Goal: Information Seeking & Learning: Learn about a topic

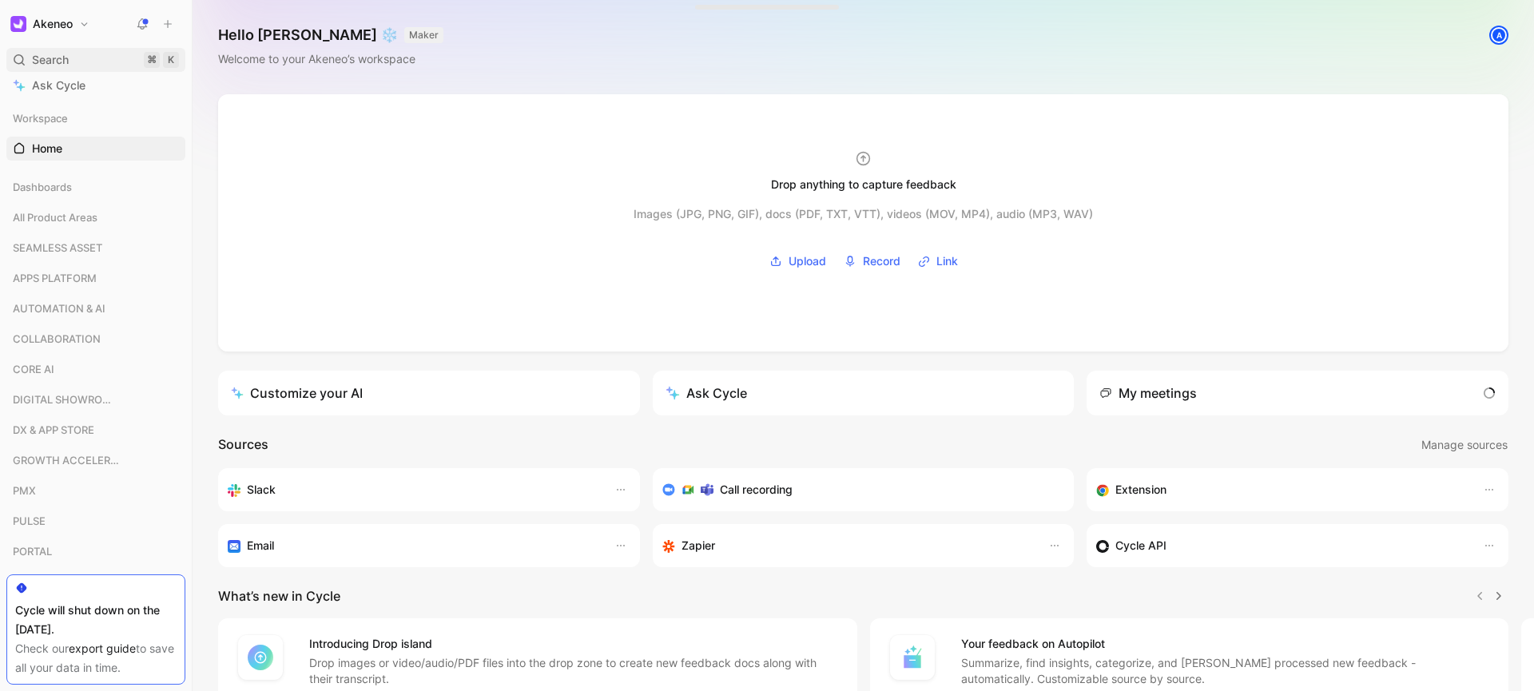
click at [53, 56] on span "Search" at bounding box center [50, 59] width 37 height 19
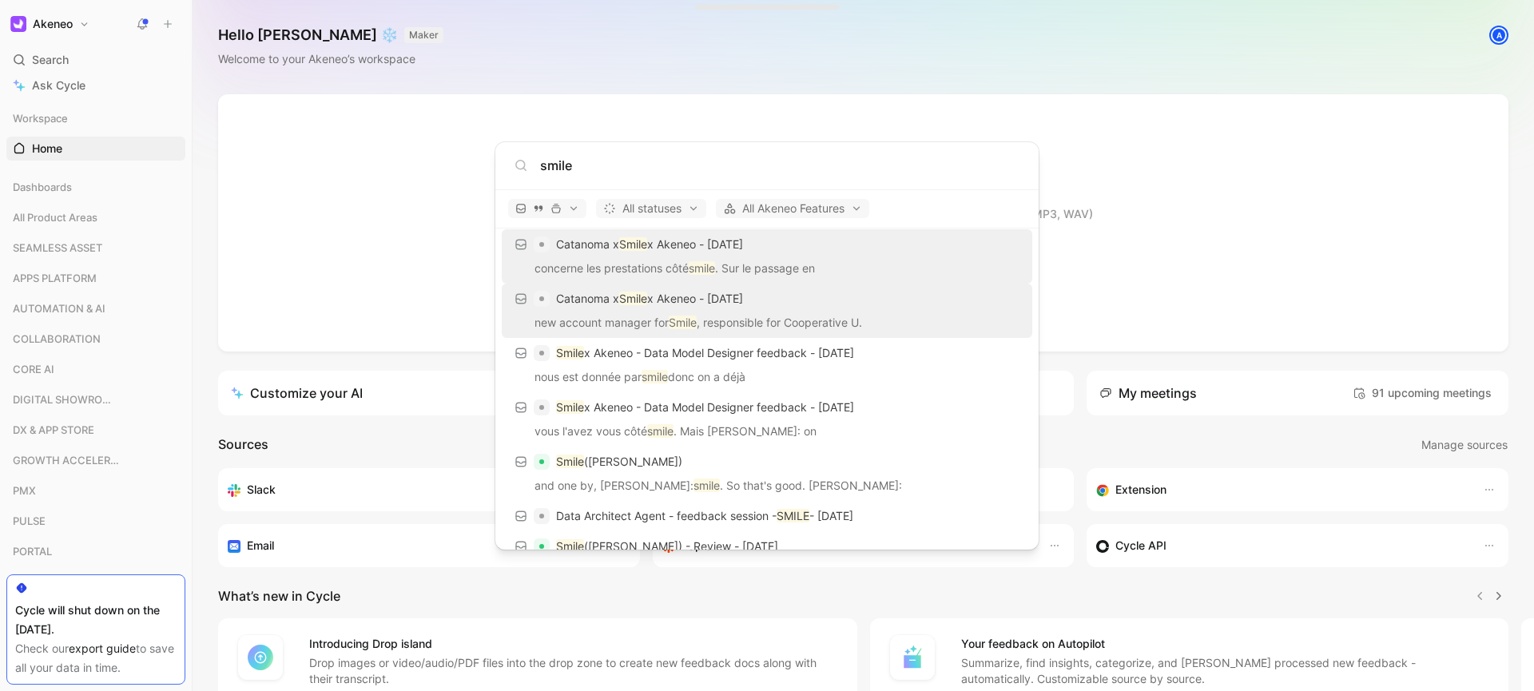
scroll to position [70, 0]
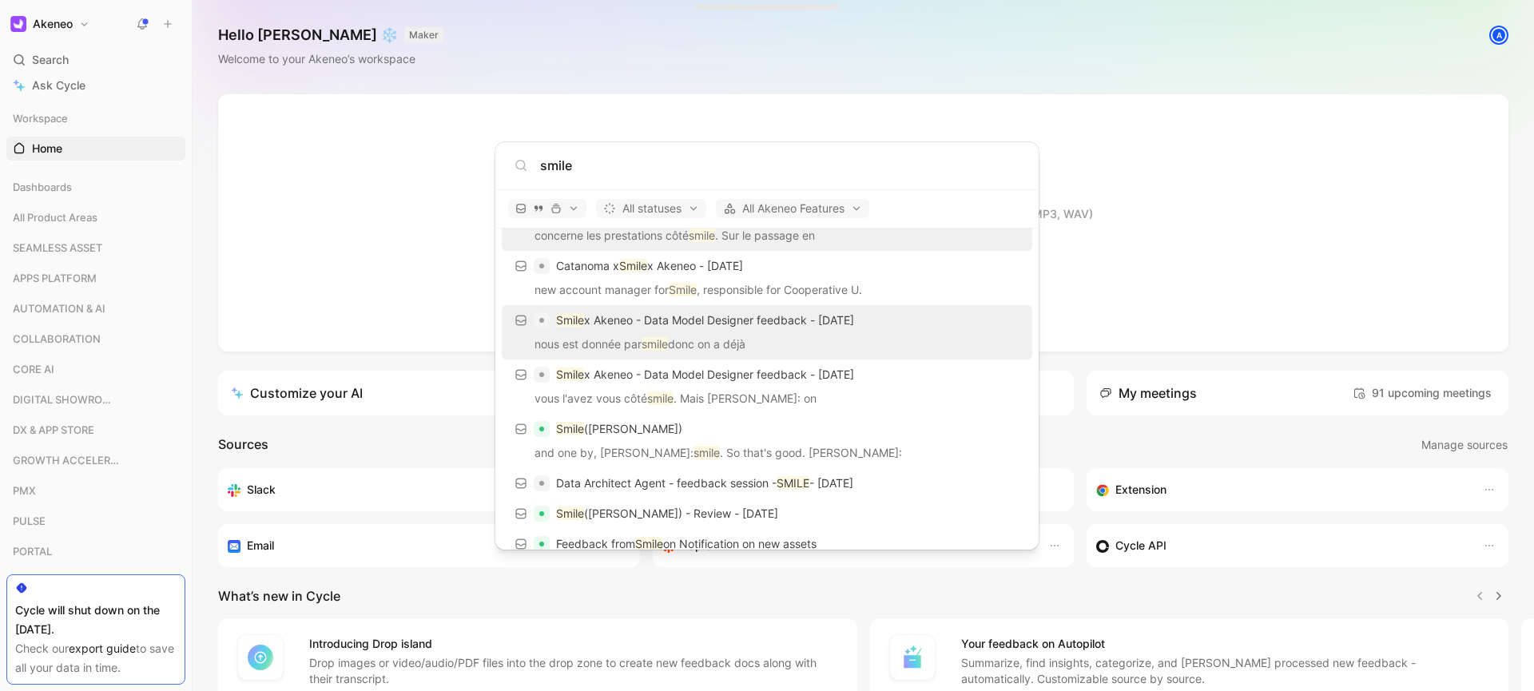
type input "smile"
click at [784, 327] on p "Smile x Akeneo - Data Model Designer feedback - [DATE]" at bounding box center [705, 320] width 298 height 19
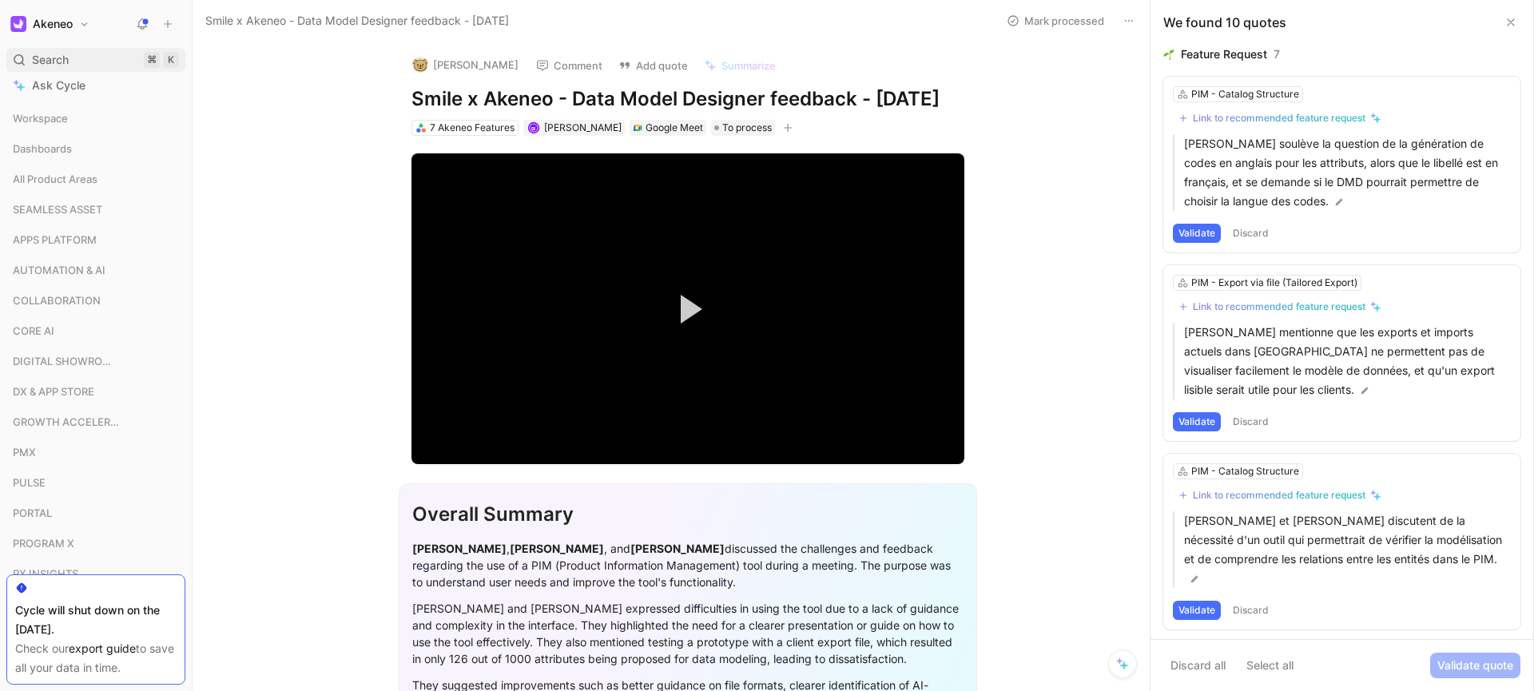
click at [65, 57] on span "Search" at bounding box center [50, 59] width 37 height 19
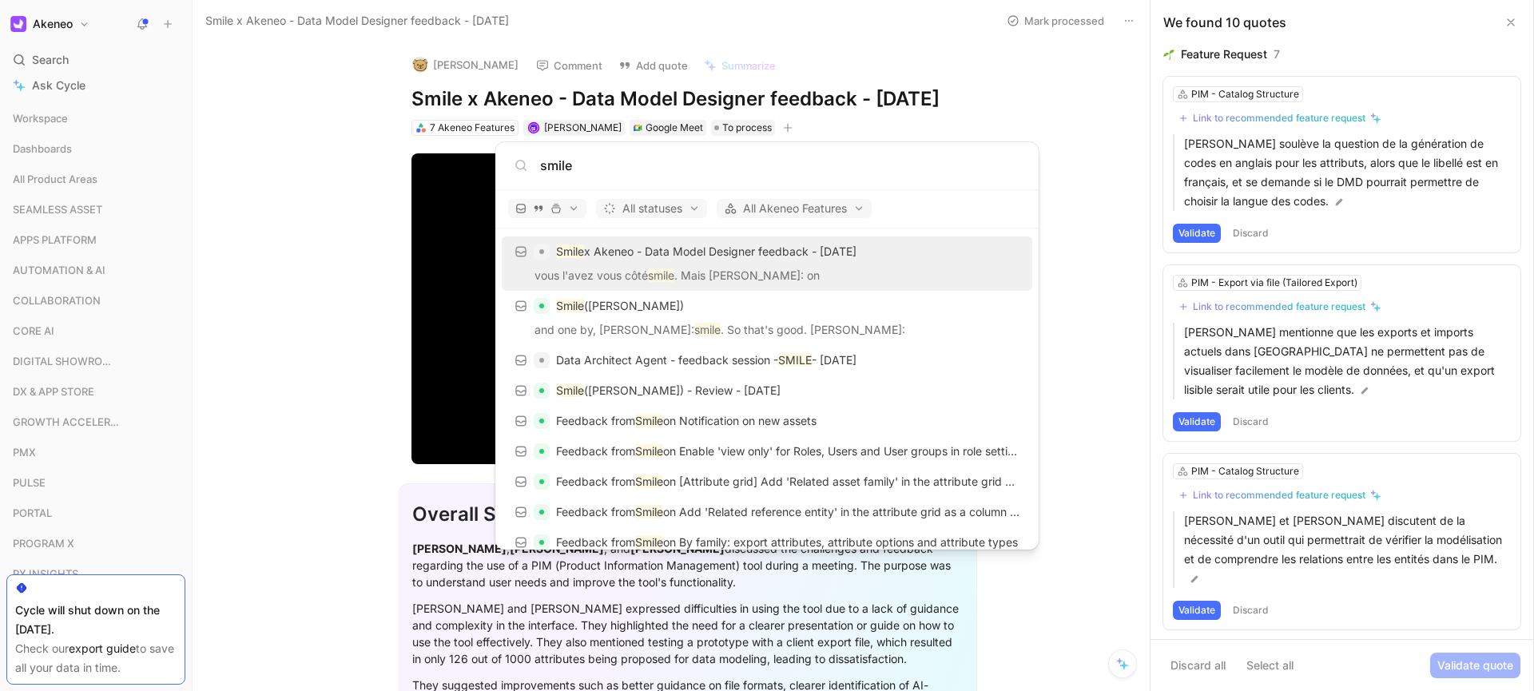
scroll to position [204, 0]
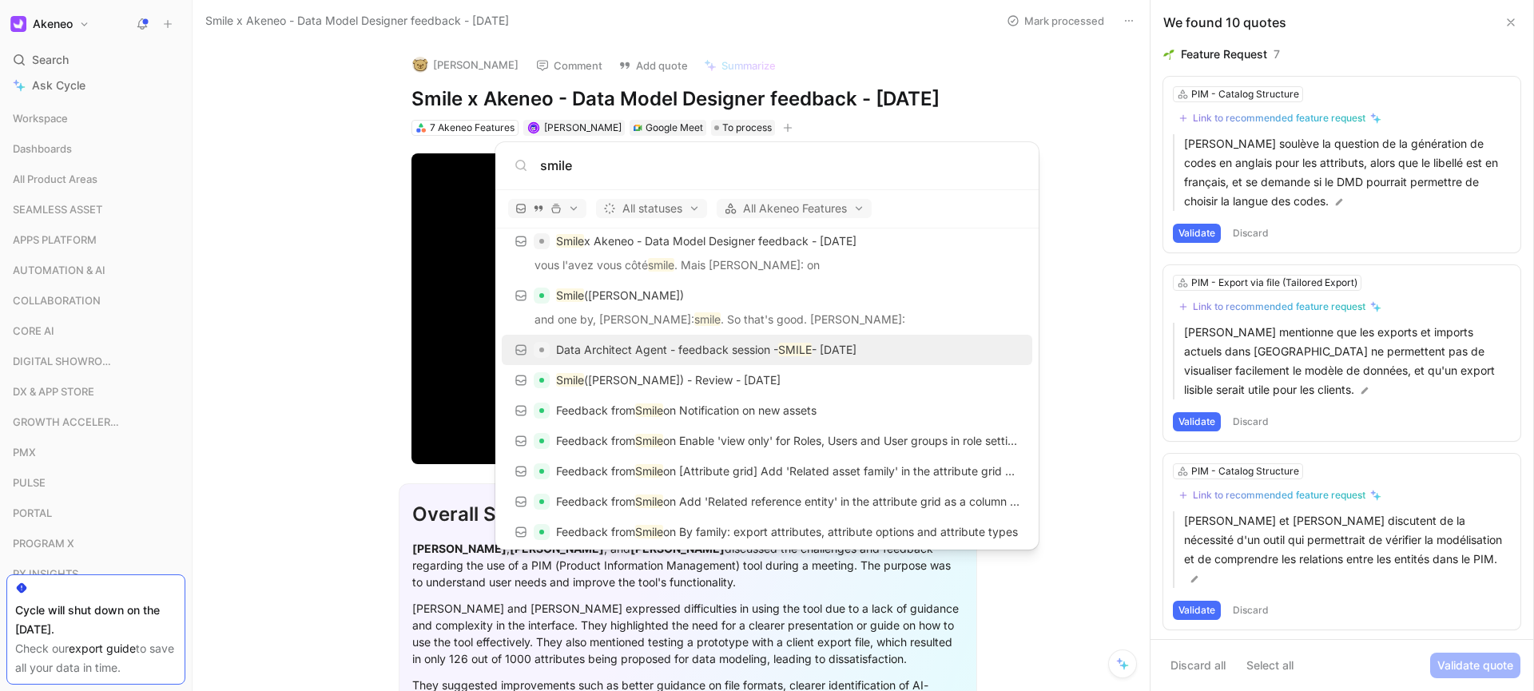
type input "smile"
click at [815, 357] on p "Data Architect Agent - feedback session - SMILE - [DATE]" at bounding box center [706, 349] width 300 height 19
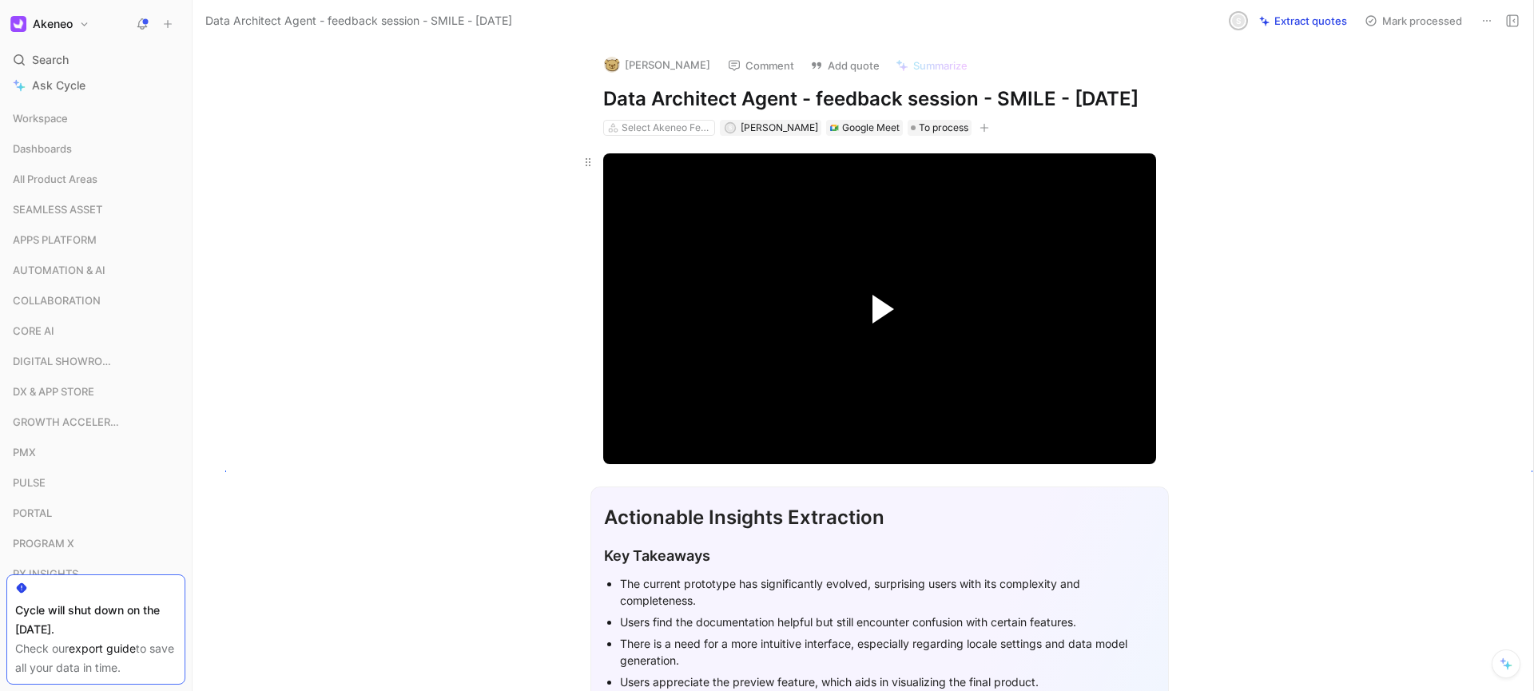
click at [881, 324] on span "Video Player" at bounding box center [884, 309] width 22 height 29
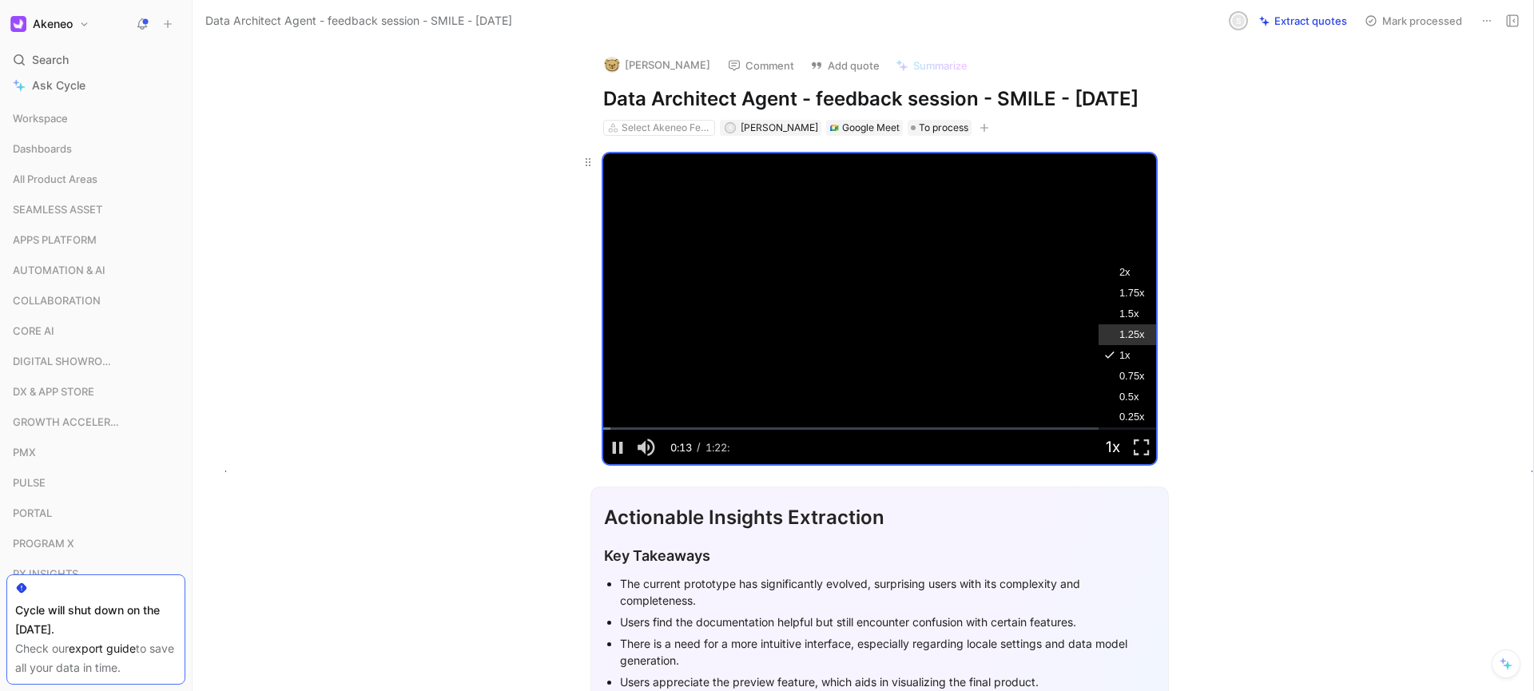
click at [1123, 345] on span "1.25x" at bounding box center [1132, 334] width 26 height 21
click at [611, 430] on div "0:01:11" at bounding box center [611, 428] width 1 height 2
click at [612, 430] on div "Loaded : 3.23% 0:02:01 0:02:01" at bounding box center [879, 428] width 553 height 2
click at [615, 430] on div "Loaded : 3.86% 0:02:30 0:02:05" at bounding box center [879, 428] width 553 height 2
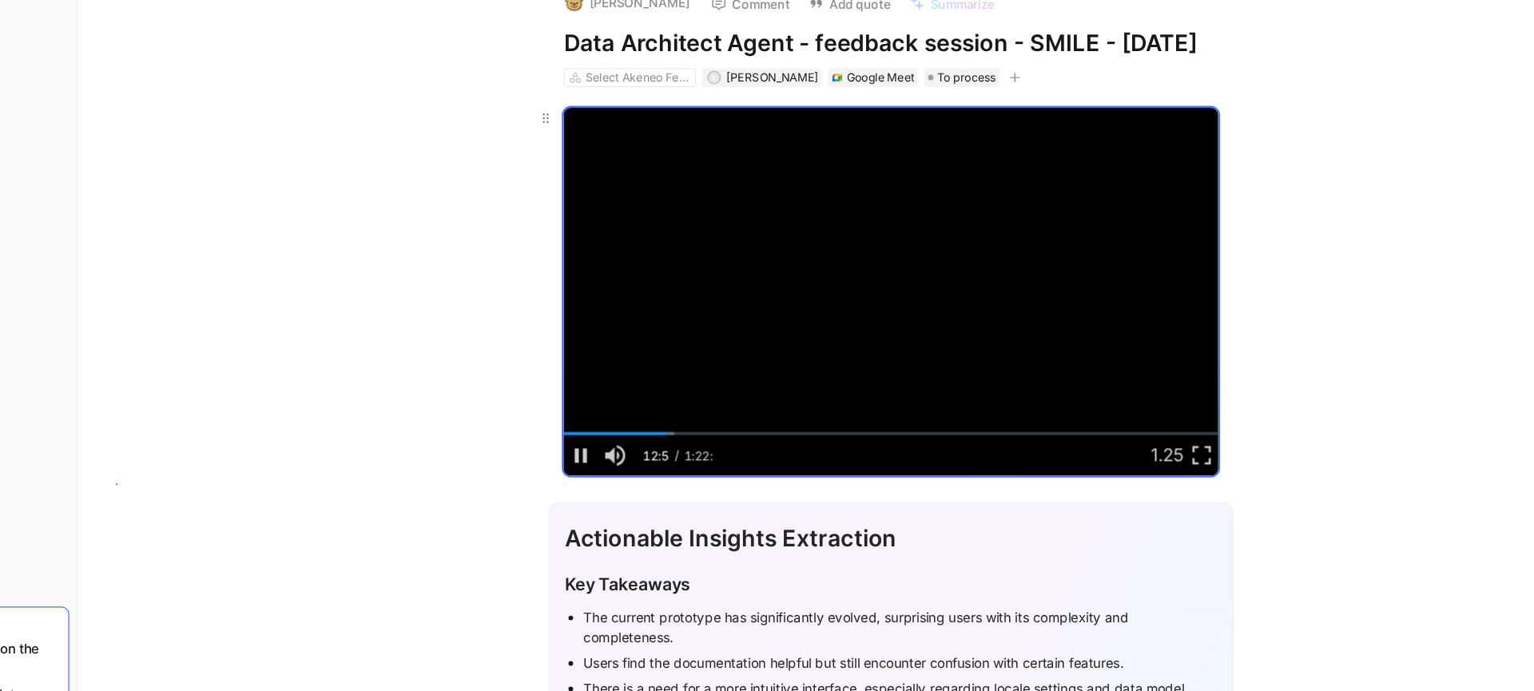
click at [733, 375] on video "Video Player" at bounding box center [879, 308] width 553 height 311
click at [685, 430] on div "0:12:11" at bounding box center [685, 428] width 1 height 2
click at [607, 447] on span "Video Player" at bounding box center [617, 447] width 29 height 0
click at [614, 447] on span "Video Player" at bounding box center [617, 447] width 29 height 0
click at [880, 324] on span "Video Player" at bounding box center [884, 309] width 22 height 29
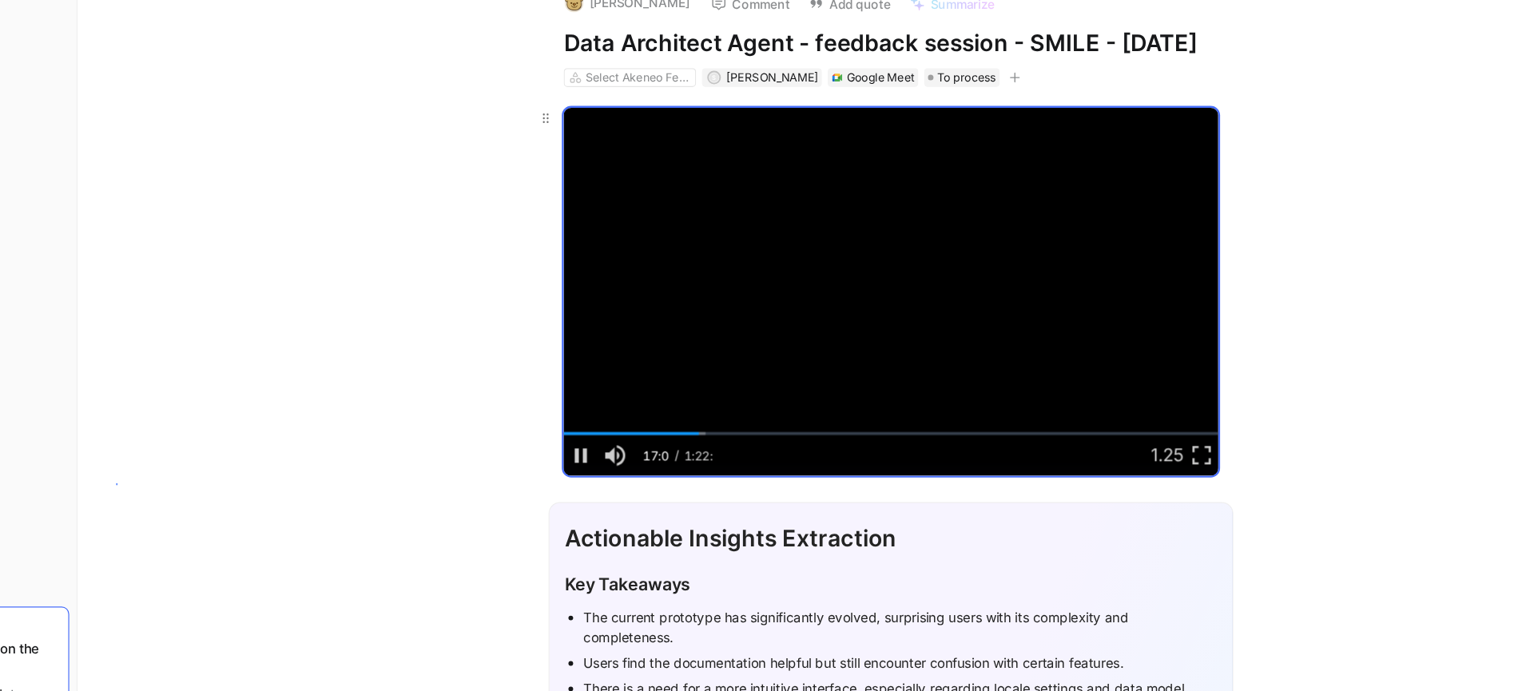
click at [809, 369] on video "Video Player" at bounding box center [879, 308] width 553 height 311
click at [849, 328] on button "Play Video" at bounding box center [880, 309] width 72 height 72
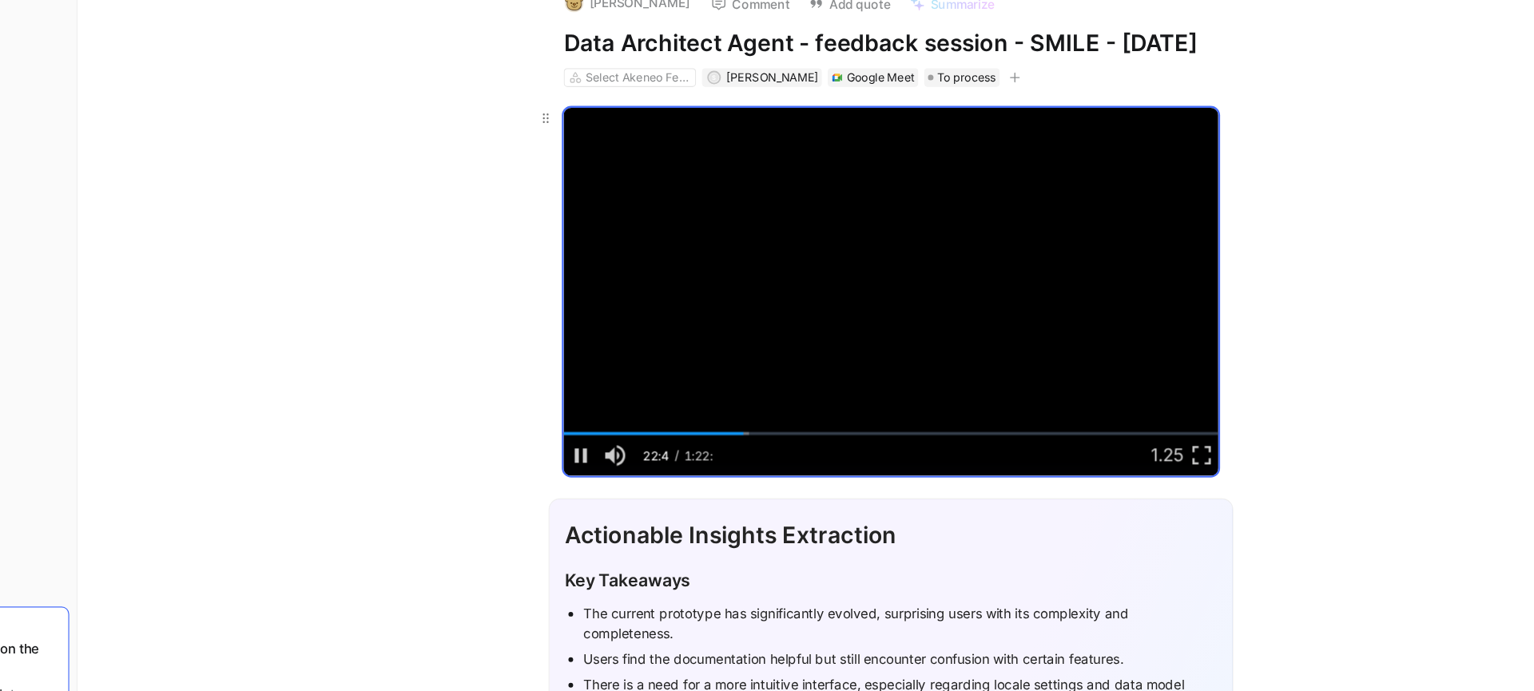
click at [757, 413] on video "Video Player" at bounding box center [879, 308] width 553 height 311
click at [853, 371] on video "Video Player" at bounding box center [879, 308] width 553 height 311
click at [812, 396] on video "Video Player" at bounding box center [879, 308] width 553 height 311
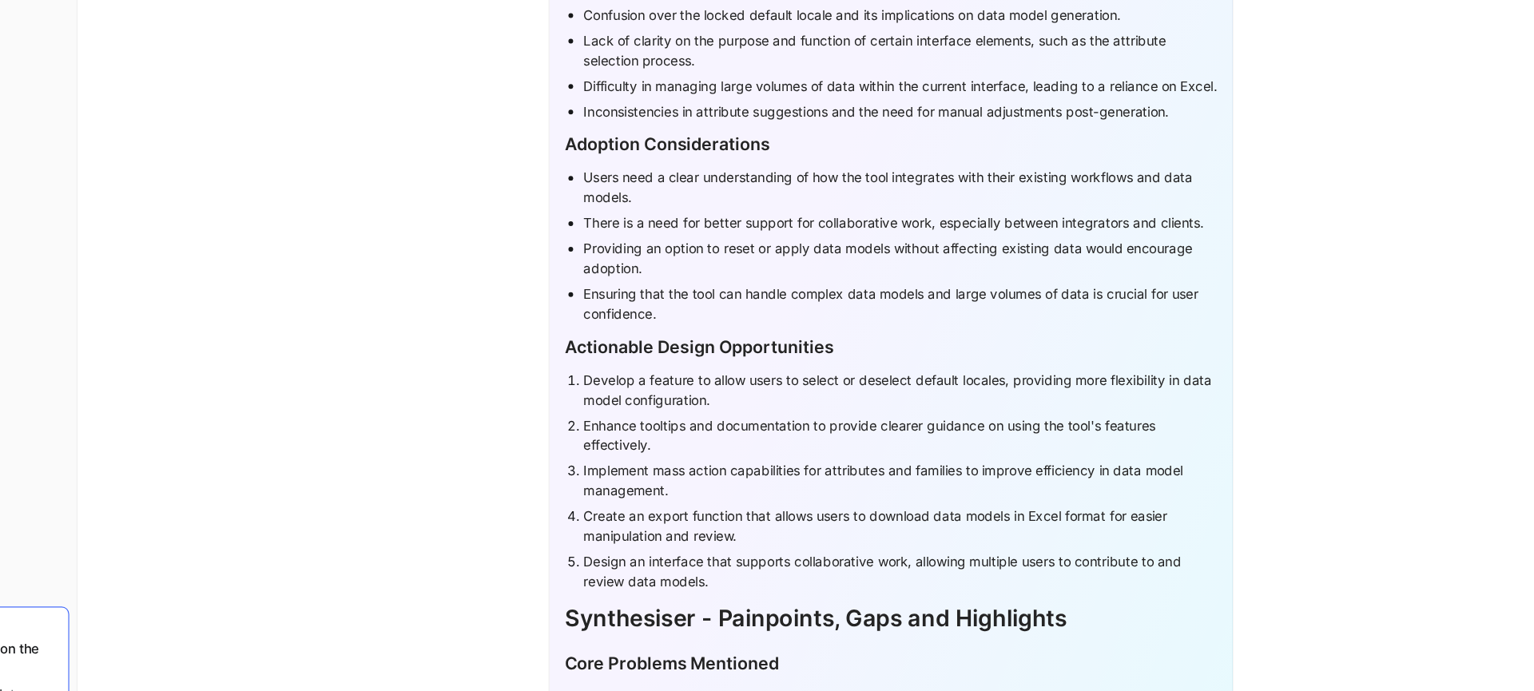
scroll to position [451, 0]
